Goal: Information Seeking & Learning: Learn about a topic

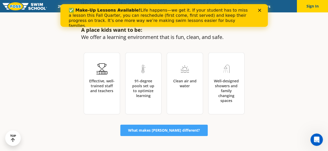
scroll to position [787, 0]
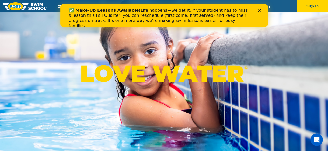
click at [259, 10] on polygon "Close" at bounding box center [258, 10] width 3 height 3
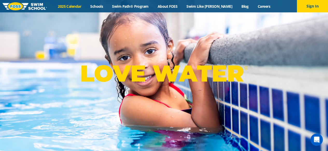
click at [75, 4] on link "2025 Calendar" at bounding box center [69, 6] width 32 height 5
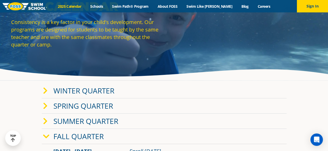
click at [96, 87] on link "Winter Quarter" at bounding box center [83, 91] width 61 height 10
